Goal: Information Seeking & Learning: Learn about a topic

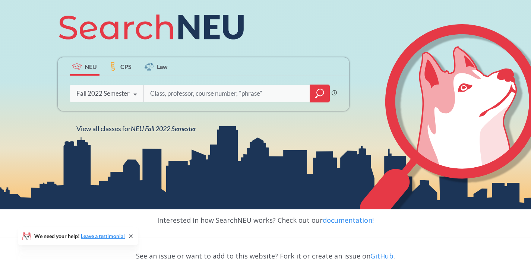
scroll to position [93, 0]
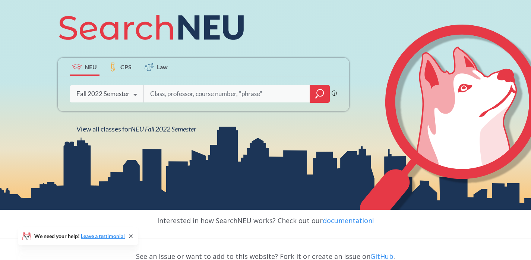
click at [131, 96] on icon at bounding box center [135, 95] width 14 height 21
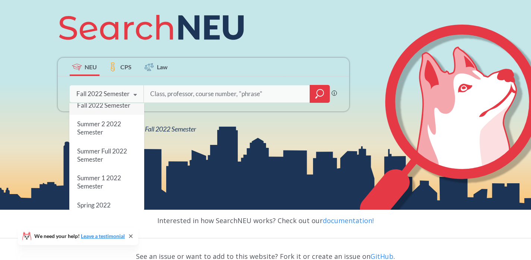
scroll to position [0, 0]
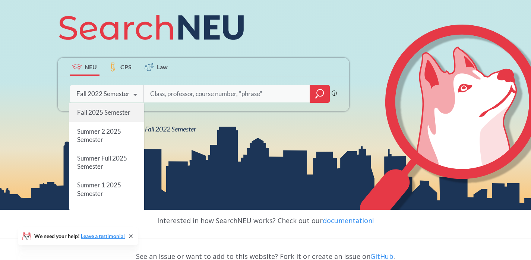
click at [115, 117] on div "Fall 2025 Semester" at bounding box center [106, 112] width 75 height 19
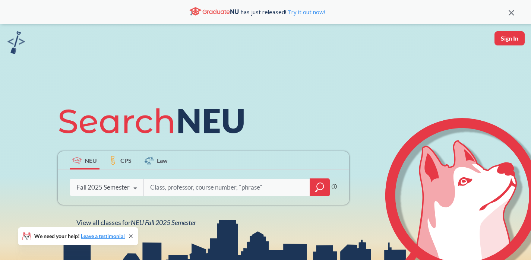
click at [185, 190] on input "search" at bounding box center [226, 187] width 155 height 16
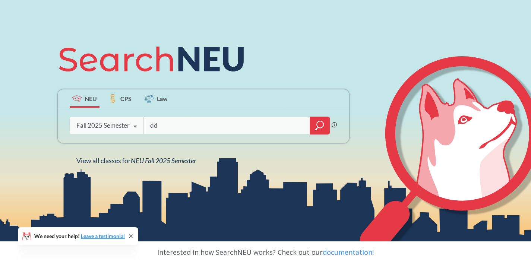
scroll to position [62, 0]
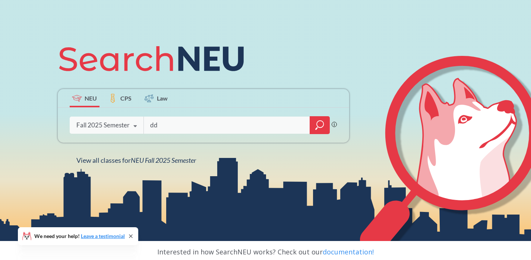
type input "d"
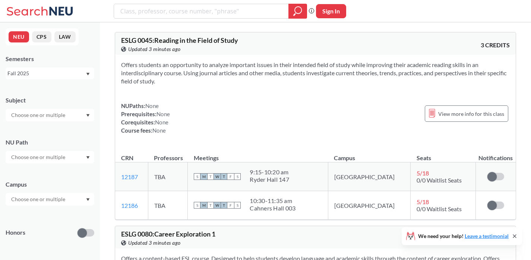
scroll to position [26, 0]
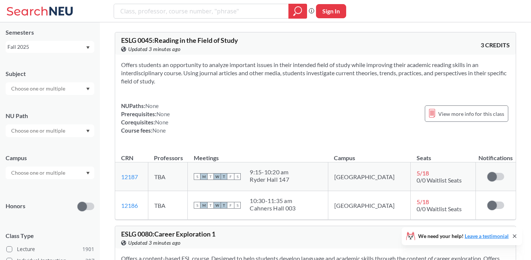
click at [71, 127] on div at bounding box center [50, 130] width 89 height 13
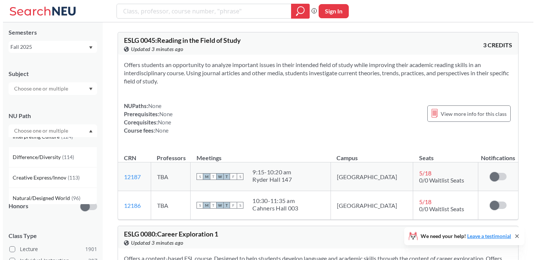
scroll to position [54, 0]
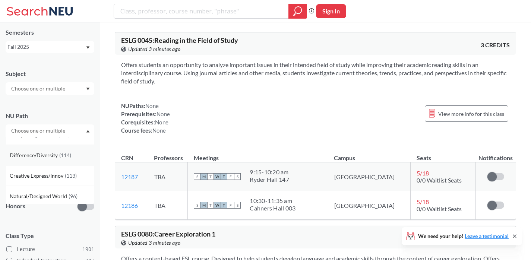
click at [64, 154] on span "( 114 )" at bounding box center [65, 155] width 12 height 6
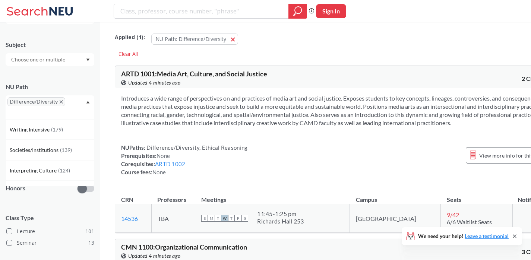
scroll to position [58, 0]
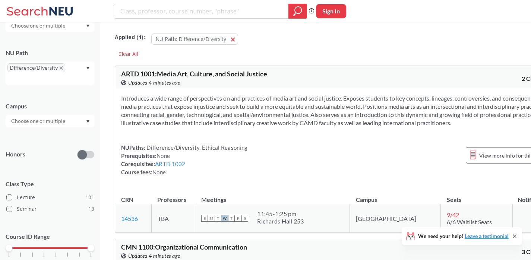
scroll to position [88, 0]
click at [69, 123] on div at bounding box center [50, 122] width 89 height 13
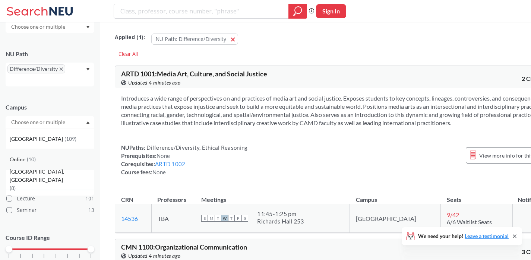
click at [61, 164] on div "Online ( 10 )" at bounding box center [50, 159] width 89 height 20
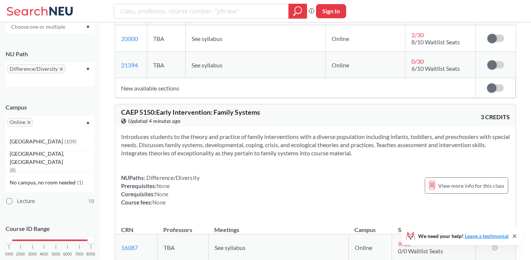
scroll to position [2034, 0]
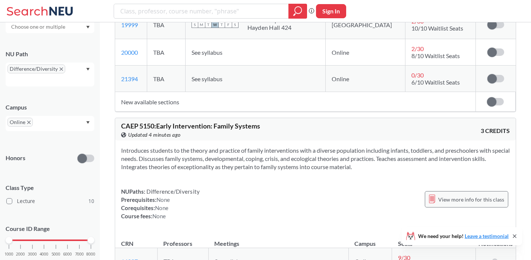
click at [452, 195] on span "View more info for this class" at bounding box center [471, 199] width 66 height 9
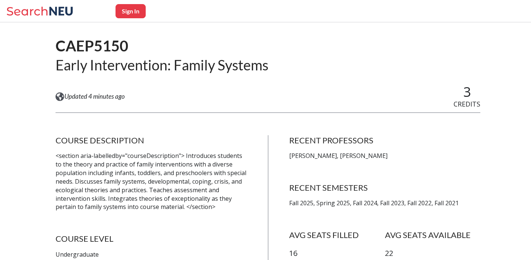
scroll to position [48, 0]
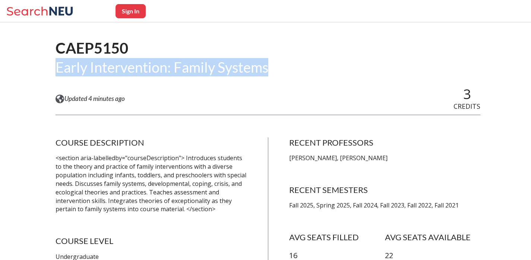
drag, startPoint x: 59, startPoint y: 60, endPoint x: 309, endPoint y: 65, distance: 250.3
click at [310, 65] on div "CAEP5150 Early Intervention: Family Systems" at bounding box center [267, 58] width 424 height 58
copy div "Early Intervention: Family Systems"
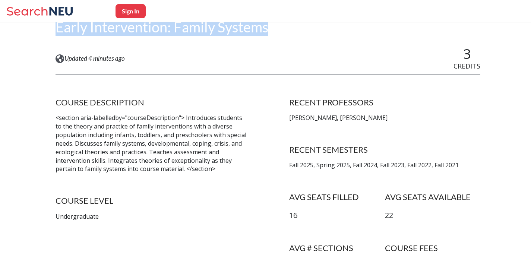
scroll to position [88, 0]
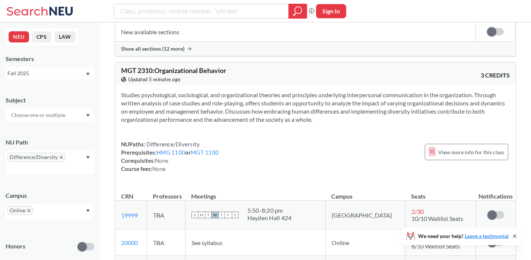
scroll to position [1844, 0]
click at [84, 212] on div "Online" at bounding box center [50, 211] width 89 height 15
click at [30, 209] on icon "X to remove pill" at bounding box center [28, 210] width 3 height 3
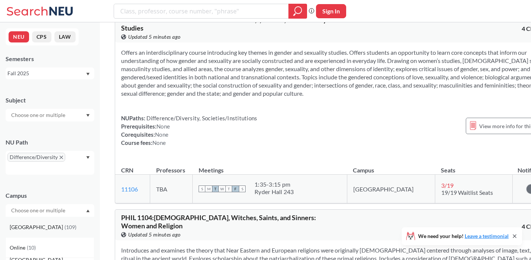
click at [64, 225] on span "( 109 )" at bounding box center [70, 227] width 12 height 6
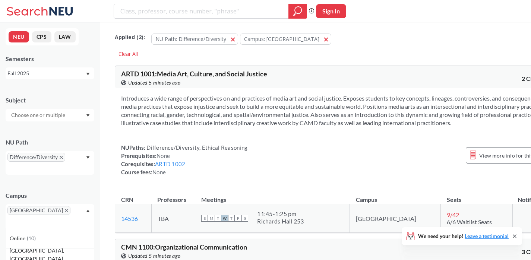
click at [81, 211] on div "[GEOGRAPHIC_DATA]" at bounding box center [50, 216] width 89 height 24
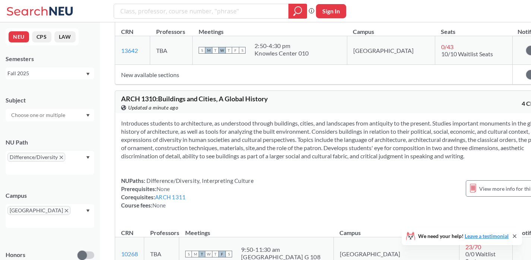
scroll to position [5824, 0]
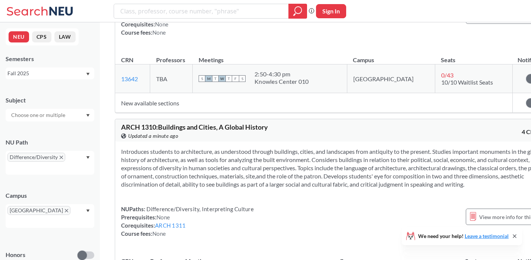
click at [72, 118] on div at bounding box center [50, 115] width 89 height 13
click at [230, 99] on td "New available sections" at bounding box center [313, 103] width 397 height 20
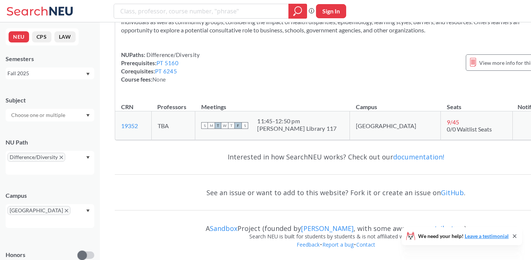
scroll to position [1, 0]
click at [89, 209] on icon "Dropdown arrow" at bounding box center [87, 209] width 3 height 3
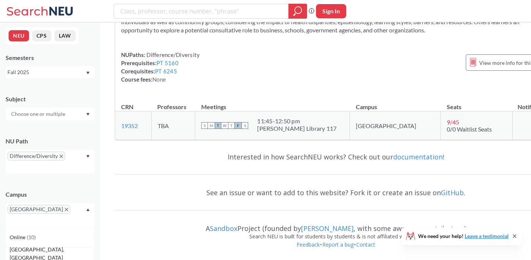
scroll to position [48, 0]
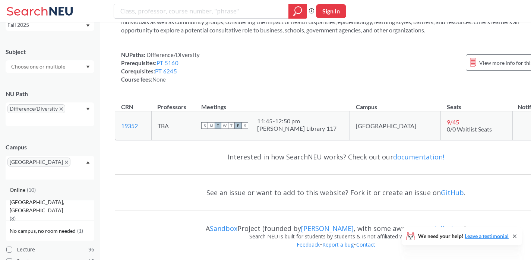
click at [73, 187] on div "Online ( 10 )" at bounding box center [50, 189] width 89 height 20
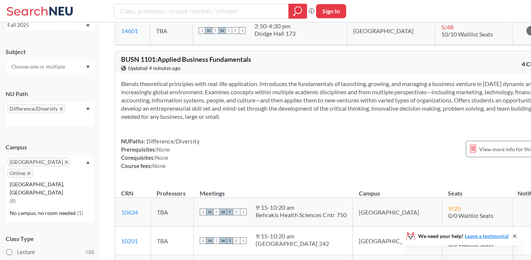
scroll to position [604, 0]
click at [30, 164] on span "[GEOGRAPHIC_DATA]" at bounding box center [38, 162] width 63 height 9
click at [65, 163] on icon "X to remove pill" at bounding box center [66, 161] width 3 height 3
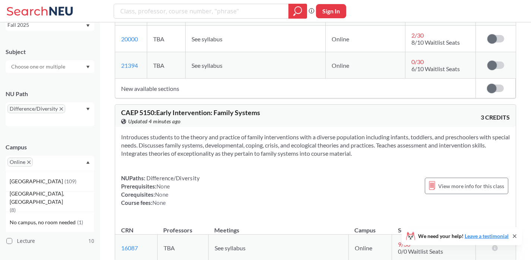
scroll to position [2036, 0]
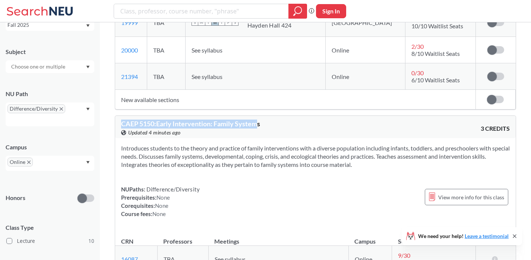
drag, startPoint x: 123, startPoint y: 88, endPoint x: 260, endPoint y: 85, distance: 137.4
click at [260, 120] on span "CAEP 5150 : Early Intervention: Family Systems" at bounding box center [190, 124] width 139 height 8
drag, startPoint x: 270, startPoint y: 90, endPoint x: 112, endPoint y: 91, distance: 158.3
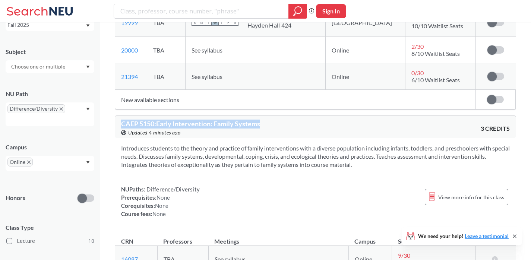
copy span "CAEP 5150 : Early Intervention: Family Systems"
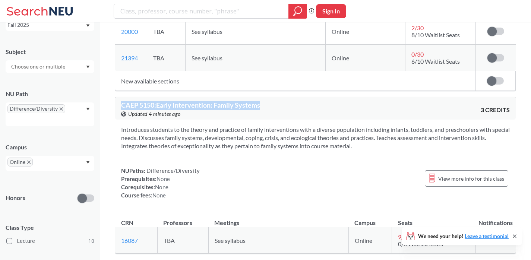
scroll to position [2057, 0]
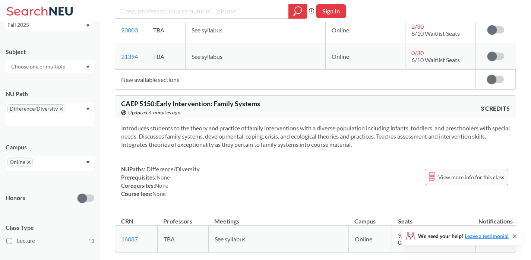
click at [441, 172] on span "View more info for this class" at bounding box center [471, 176] width 66 height 9
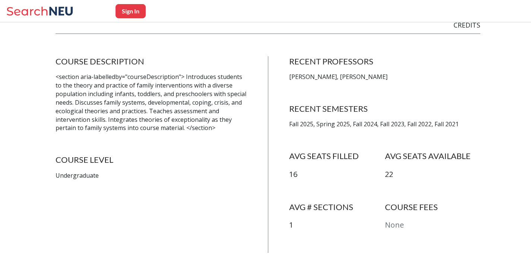
scroll to position [120, 0]
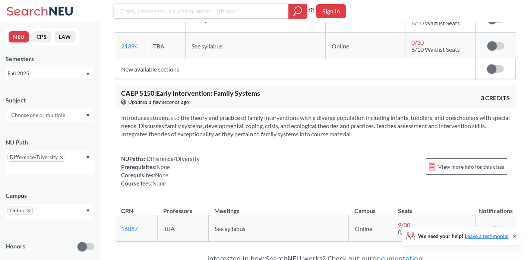
scroll to position [2061, 0]
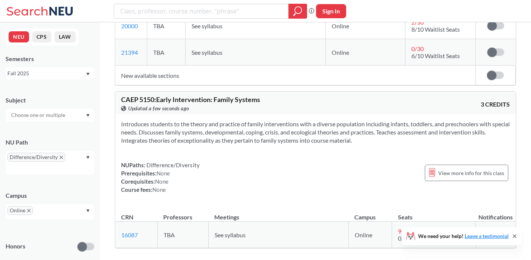
drag, startPoint x: 123, startPoint y: 64, endPoint x: 378, endPoint y: 105, distance: 258.8
click at [378, 105] on div "CAEP 5150 : Early Intervention: Family Systems View this course on Banner. Upda…" at bounding box center [315, 169] width 401 height 157
copy div "CAEP 5150 : Early Intervention: Family Systems View this course on Banner. Upda…"
